Goal: Information Seeking & Learning: Learn about a topic

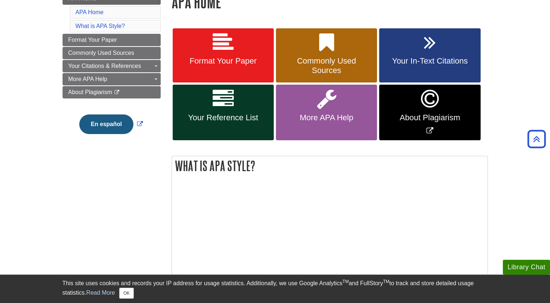
scroll to position [116, 0]
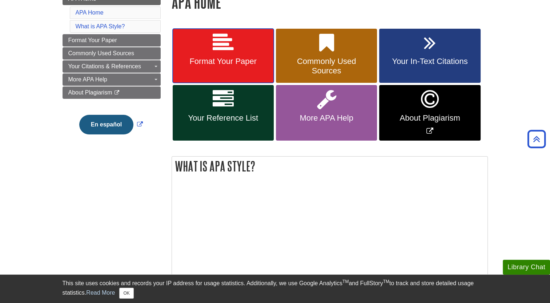
click at [197, 67] on link "Format Your Paper" at bounding box center [223, 56] width 101 height 55
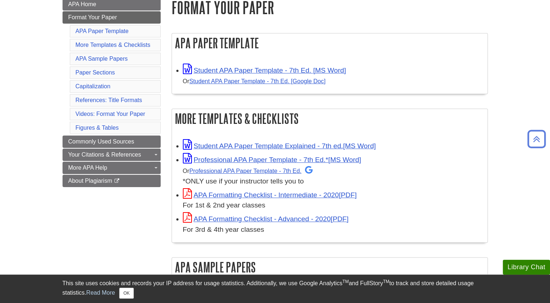
scroll to position [117, 0]
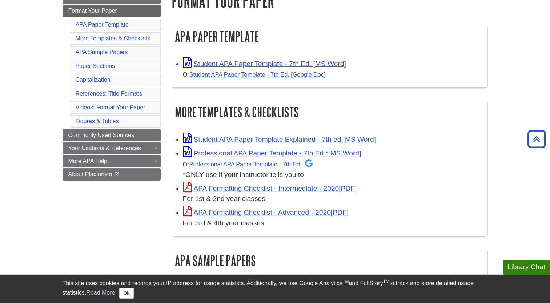
click at [0, 0] on link "APA Video Tutorials" at bounding box center [0, 0] width 0 height 0
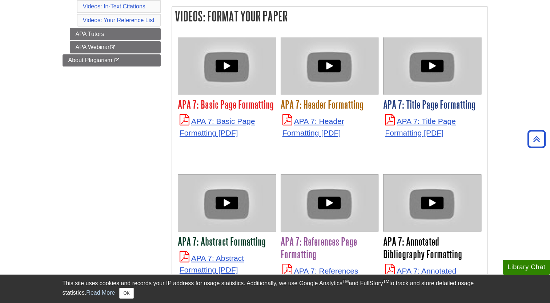
scroll to position [316, 0]
